Goal: Task Accomplishment & Management: Use online tool/utility

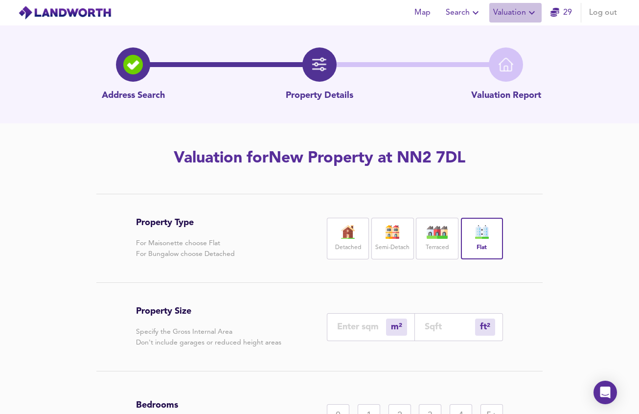
click at [513, 14] on span "Valuation" at bounding box center [515, 13] width 45 height 14
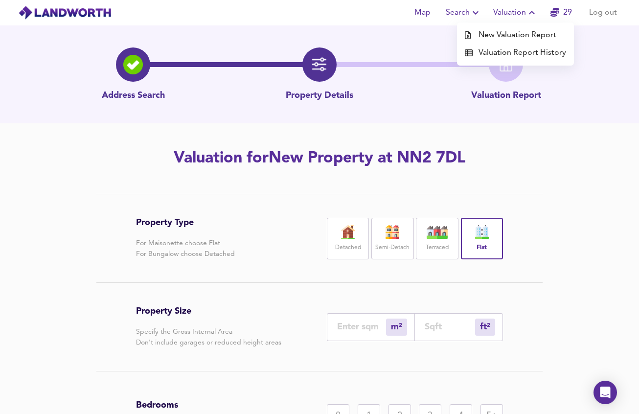
click at [509, 32] on li "New Valuation Report" at bounding box center [515, 35] width 117 height 18
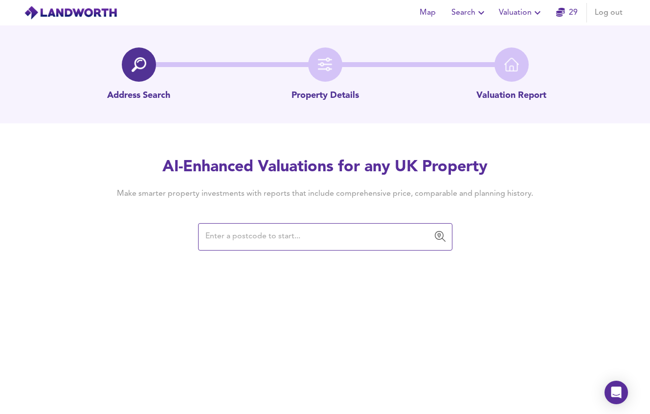
click at [301, 235] on input "text" at bounding box center [318, 237] width 231 height 19
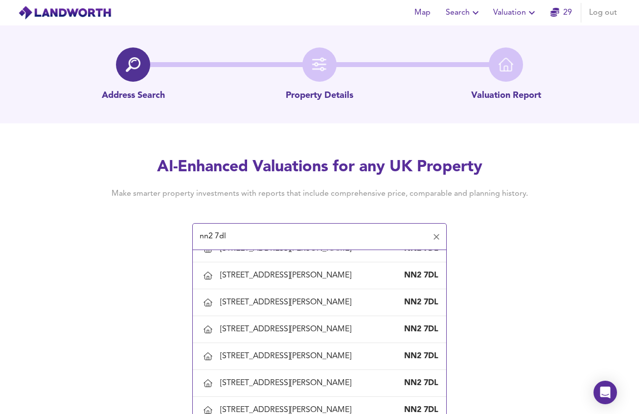
scroll to position [734, 0]
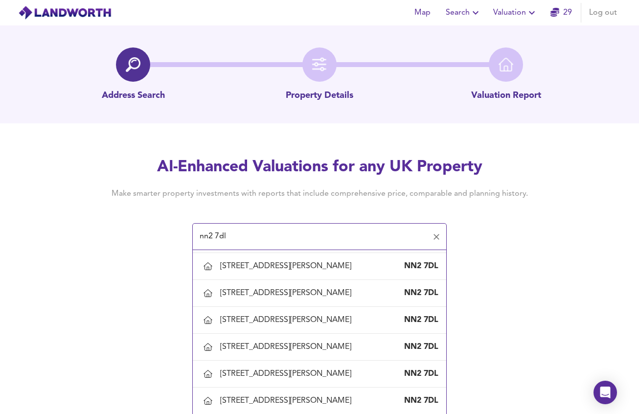
click at [338, 164] on div "[STREET_ADDRESS][PERSON_NAME]" at bounding box center [287, 158] width 135 height 11
type input "[STREET_ADDRESS][PERSON_NAME]"
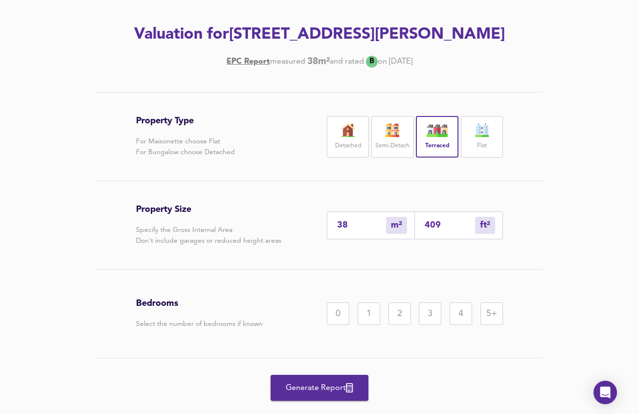
scroll to position [147, 0]
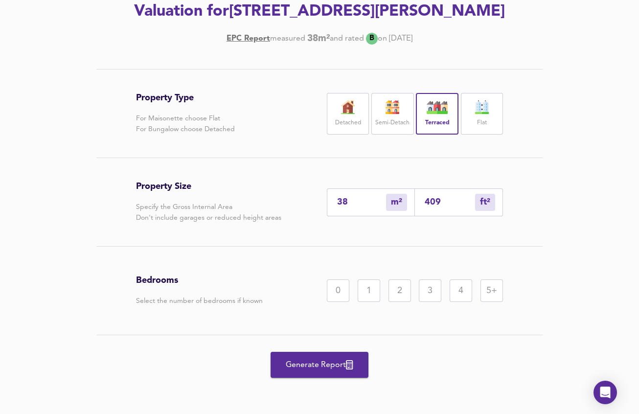
click at [367, 207] on input "38" at bounding box center [361, 202] width 49 height 10
type input "3"
type input "32"
type input "30"
type input "323"
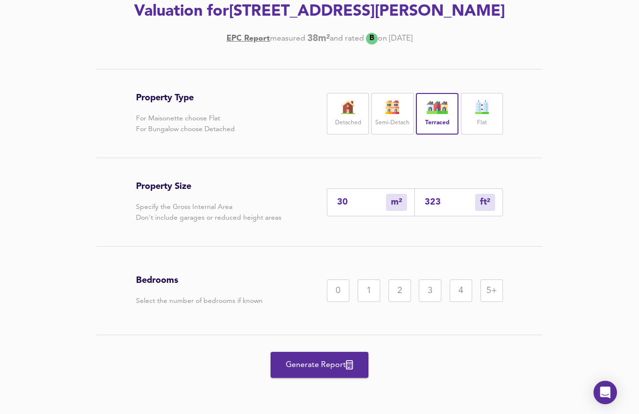
type input "30"
click at [501, 131] on div "Flat" at bounding box center [482, 114] width 42 height 42
click at [359, 302] on div "1" at bounding box center [369, 290] width 23 height 23
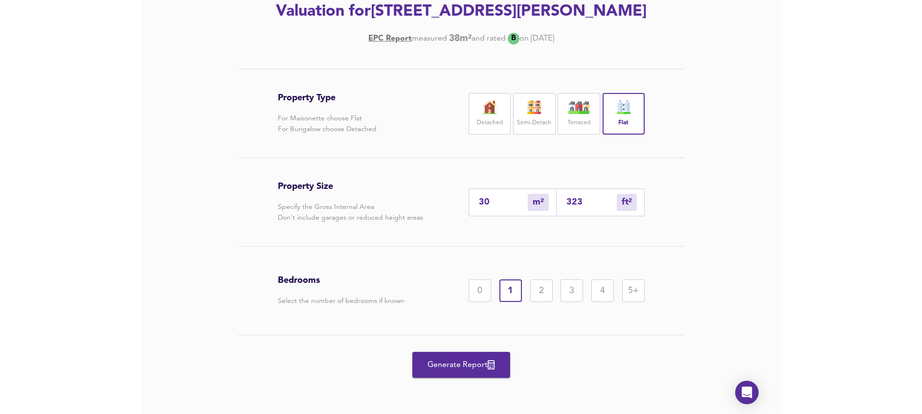
scroll to position [168, 0]
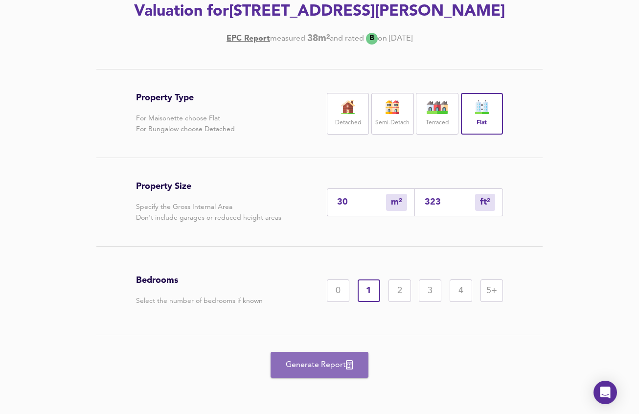
click at [310, 366] on span "Generate Report" at bounding box center [319, 365] width 78 height 14
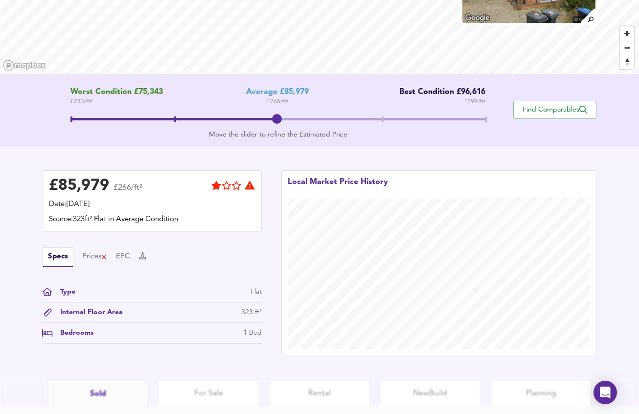
scroll to position [200, 0]
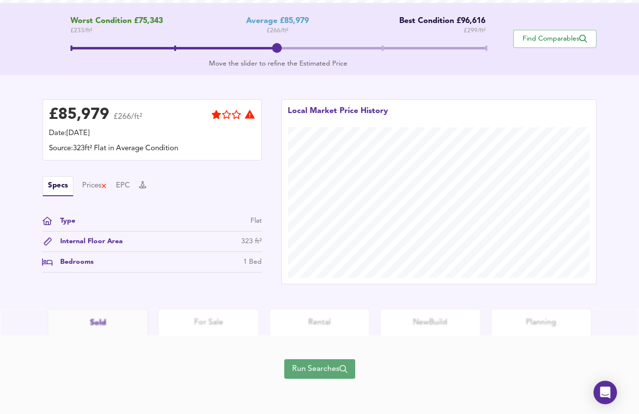
click at [324, 372] on span "Run Searches" at bounding box center [319, 369] width 55 height 14
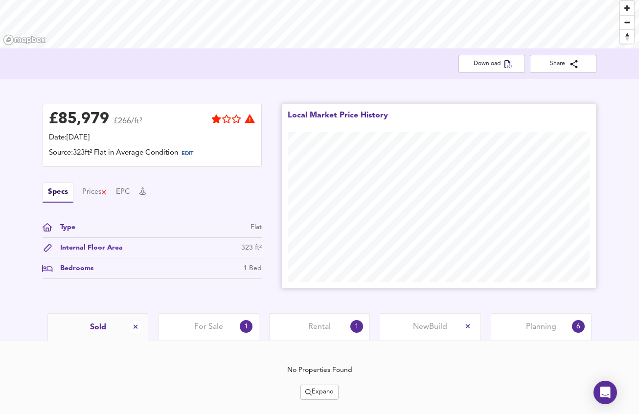
scroll to position [178, 0]
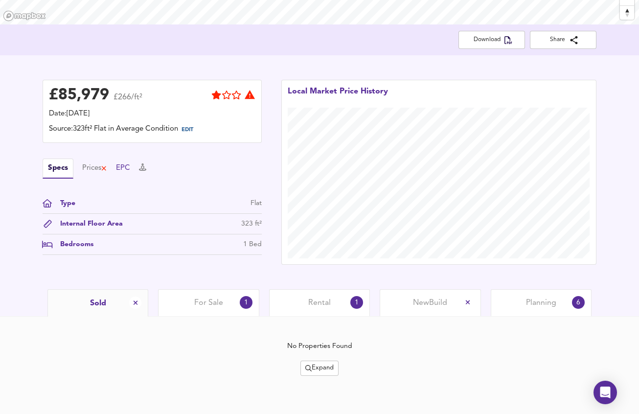
click at [125, 169] on button "EPC" at bounding box center [123, 168] width 14 height 11
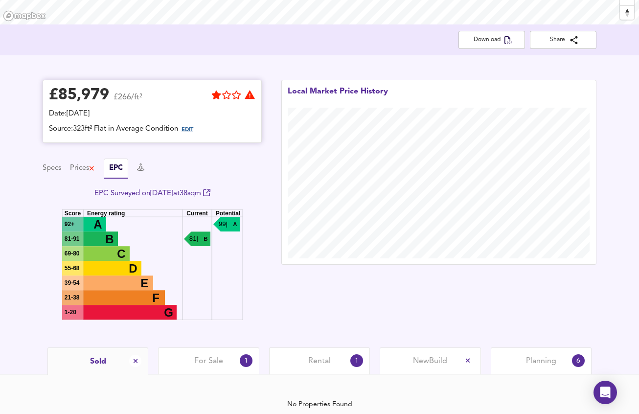
click at [192, 129] on span "EDIT" at bounding box center [188, 129] width 12 height 5
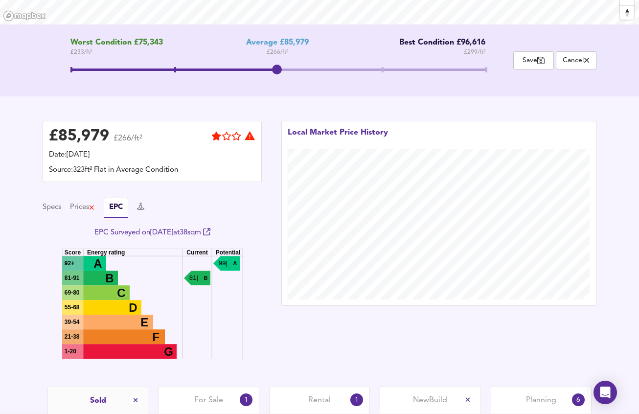
scroll to position [275, 0]
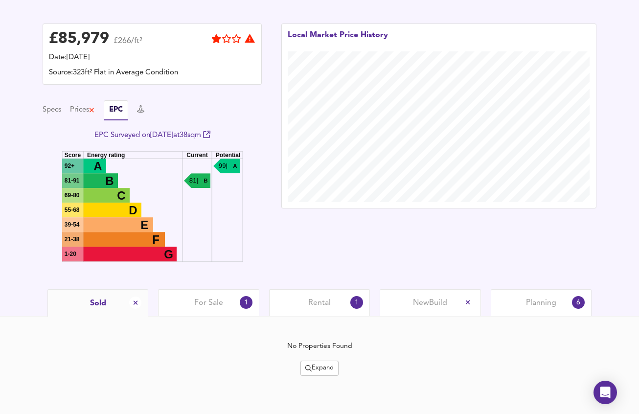
click at [360, 310] on div "Rental 1" at bounding box center [319, 302] width 101 height 27
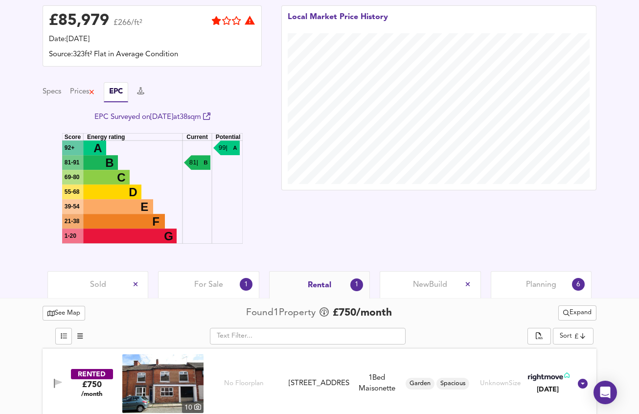
scroll to position [303, 0]
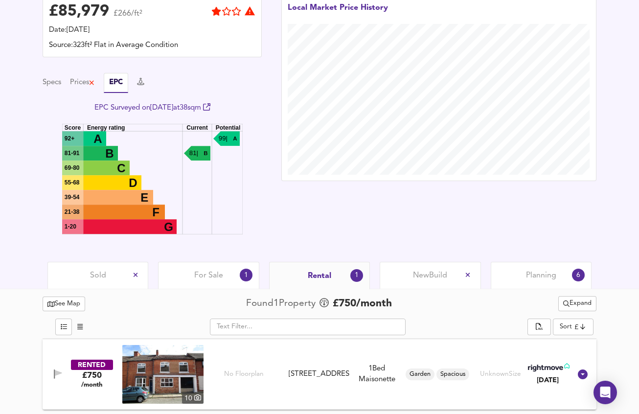
click at [185, 279] on div "For Sale 1" at bounding box center [208, 275] width 101 height 27
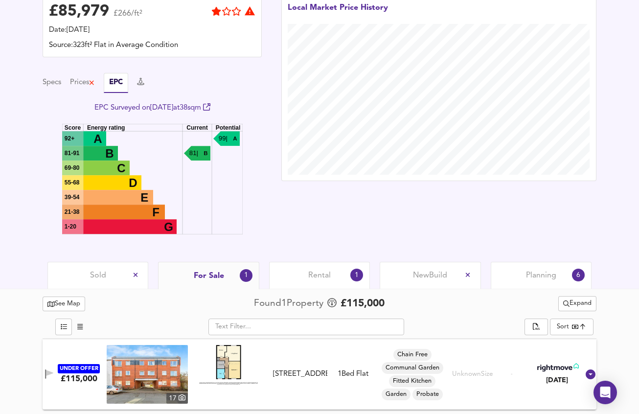
click at [105, 278] on span "Sold" at bounding box center [98, 275] width 16 height 11
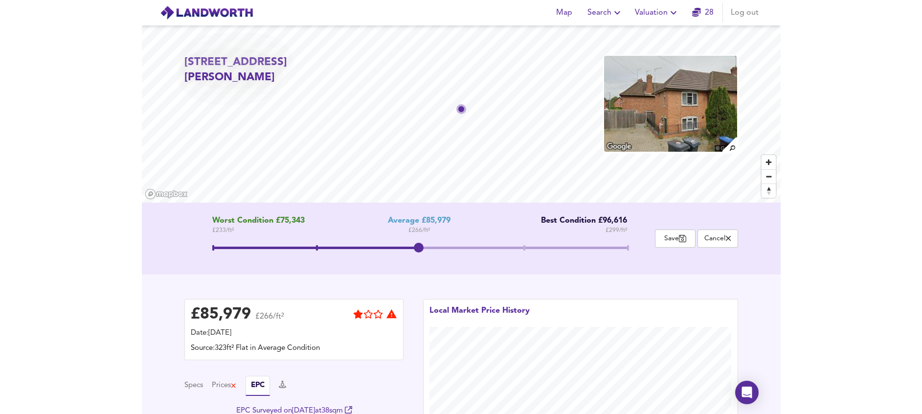
scroll to position [73, 0]
